Goal: Entertainment & Leisure: Consume media (video, audio)

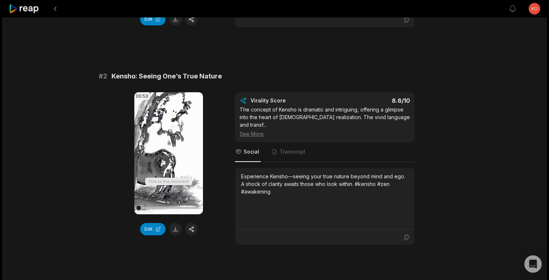
scroll to position [228, 0]
click at [167, 146] on video "Your browser does not support mp4 format." at bounding box center [168, 153] width 69 height 122
click at [167, 151] on icon at bounding box center [168, 153] width 9 height 9
click at [168, 153] on icon at bounding box center [168, 153] width 5 height 6
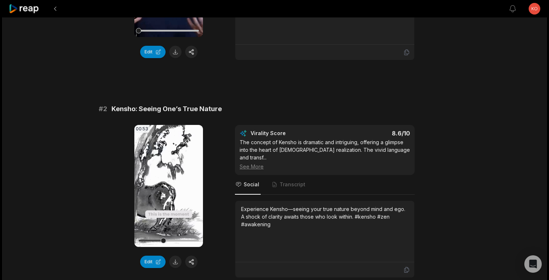
scroll to position [194, 0]
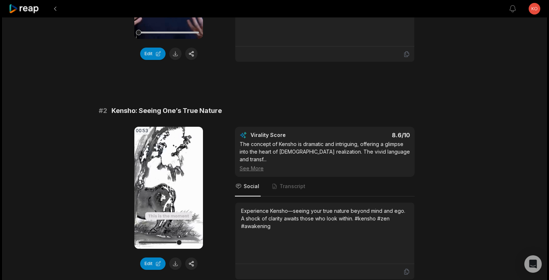
click at [170, 189] on icon at bounding box center [168, 187] width 3 height 5
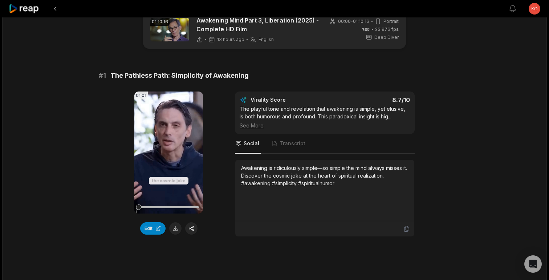
scroll to position [0, 0]
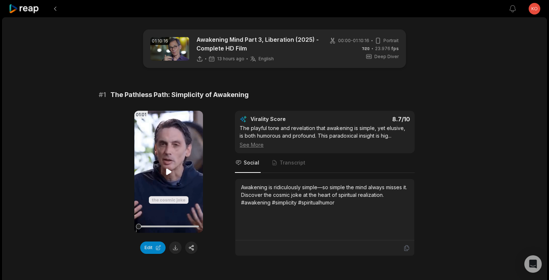
click at [171, 176] on icon at bounding box center [168, 171] width 9 height 9
click at [170, 174] on icon at bounding box center [168, 171] width 3 height 5
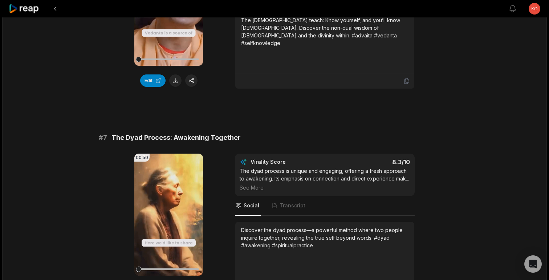
scroll to position [1262, 0]
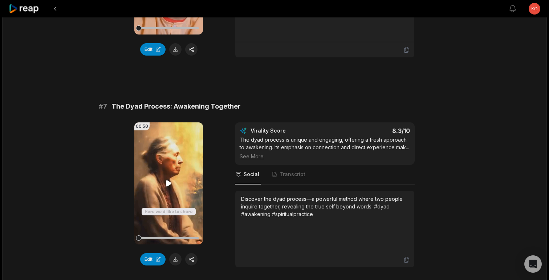
click at [171, 176] on video "Your browser does not support mp4 format." at bounding box center [168, 183] width 69 height 122
click at [172, 179] on icon at bounding box center [168, 183] width 9 height 9
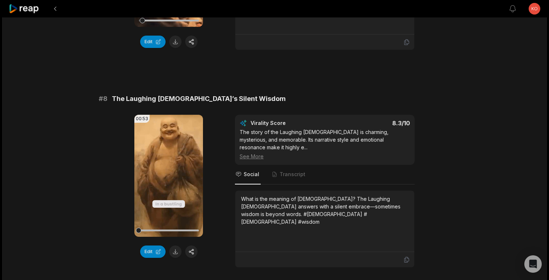
scroll to position [1498, 0]
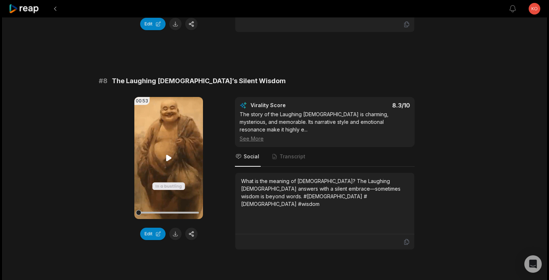
click at [172, 161] on video "Your browser does not support mp4 format." at bounding box center [168, 158] width 69 height 122
click at [171, 154] on icon at bounding box center [168, 158] width 9 height 9
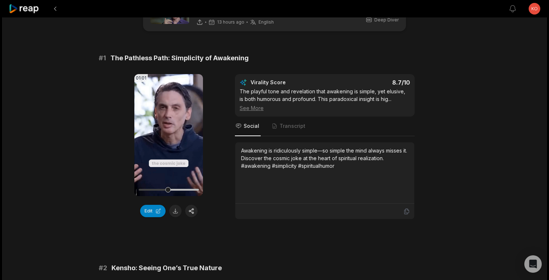
scroll to position [0, 0]
